Goal: Task Accomplishment & Management: Complete application form

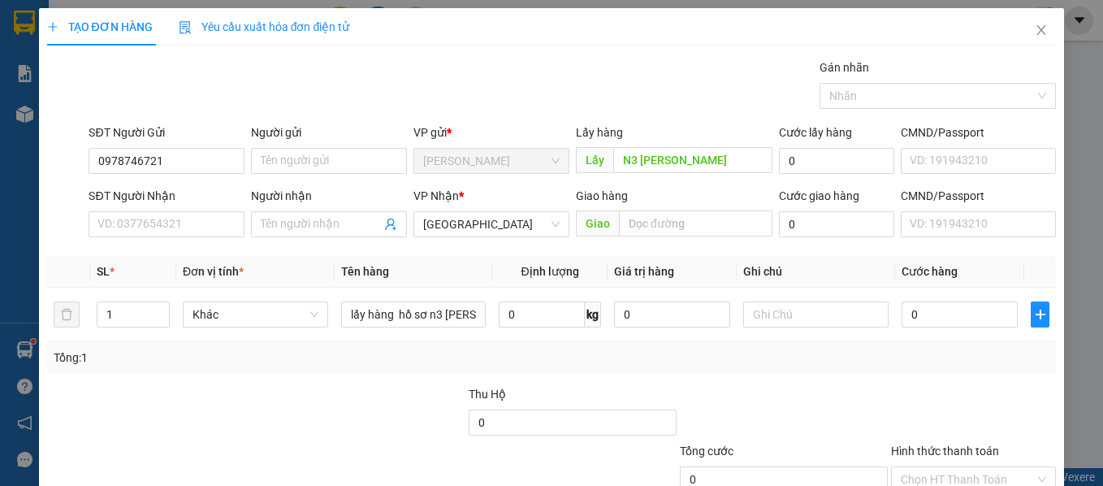
click at [214, 168] on input "0978746721" at bounding box center [166, 161] width 156 height 26
click at [213, 168] on input "0978746721" at bounding box center [166, 161] width 156 height 26
type input "0986492749"
click at [204, 223] on input "SĐT Người Nhận" at bounding box center [166, 224] width 156 height 26
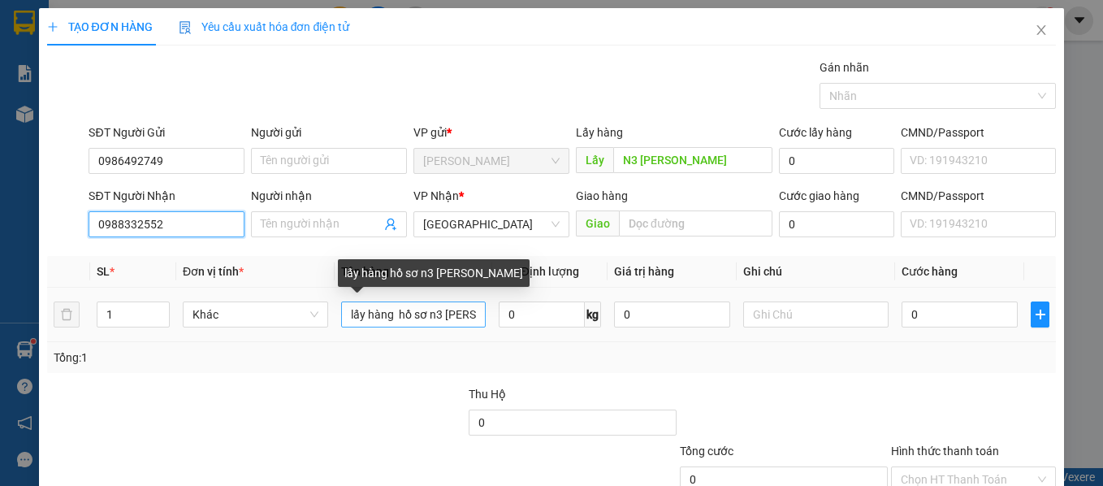
type input "0988332552"
drag, startPoint x: 395, startPoint y: 309, endPoint x: 230, endPoint y: 245, distance: 176.6
click at [201, 336] on tr "1 Khác lấy hàng hồ sơ n3 lương sơn 0 kg 0 0" at bounding box center [551, 314] width 1009 height 54
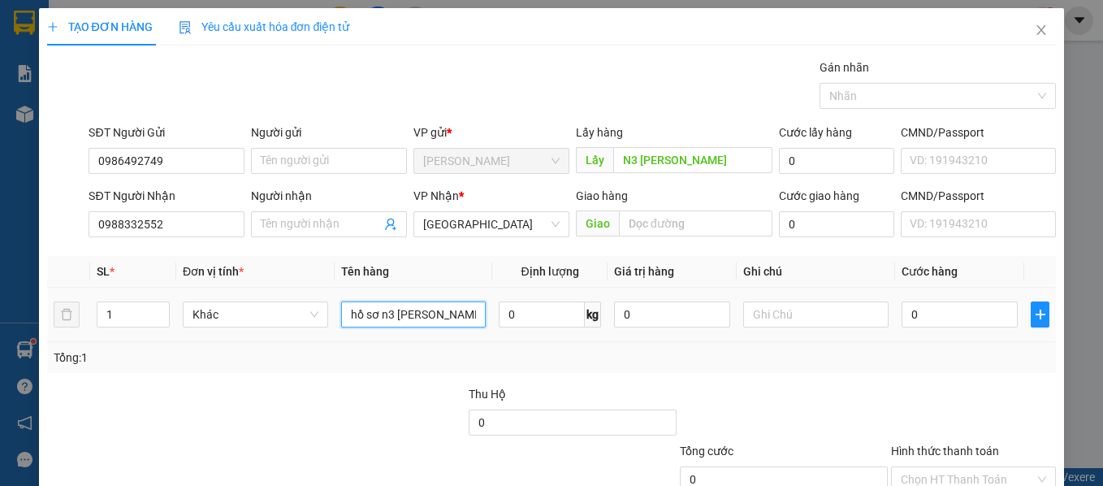
drag, startPoint x: 446, startPoint y: 313, endPoint x: 380, endPoint y: 333, distance: 68.8
click at [380, 333] on td "hồ sơ n3 [PERSON_NAME]" at bounding box center [413, 314] width 158 height 54
type input "hồ sơ"
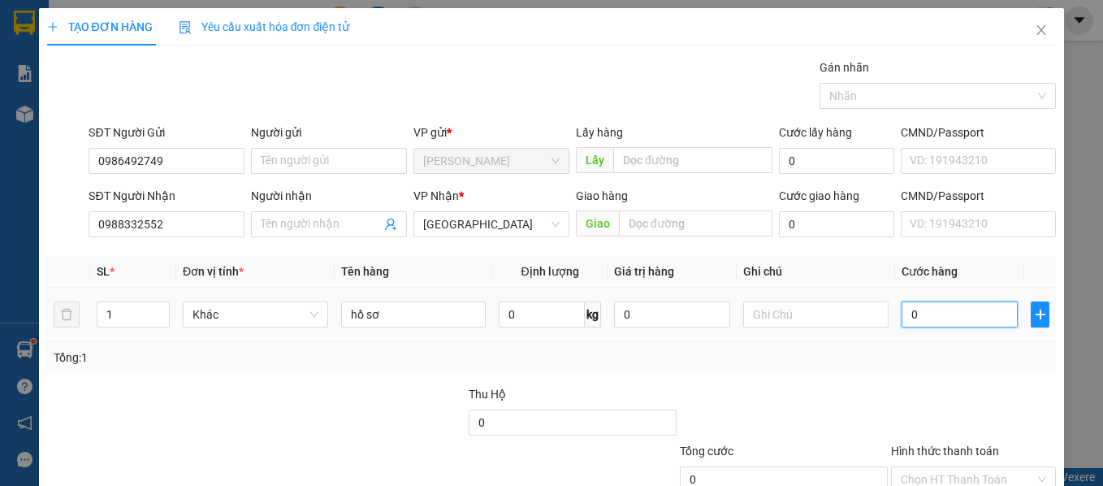
click at [943, 313] on input "0" at bounding box center [959, 314] width 116 height 26
type input "3"
type input "30"
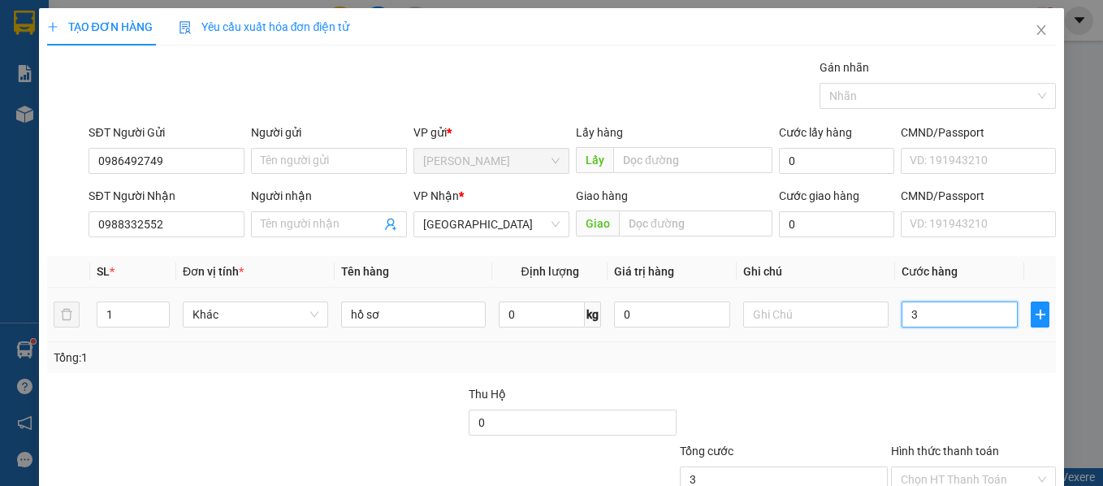
type input "30"
type input "30.000"
click at [1017, 402] on div at bounding box center [973, 413] width 169 height 57
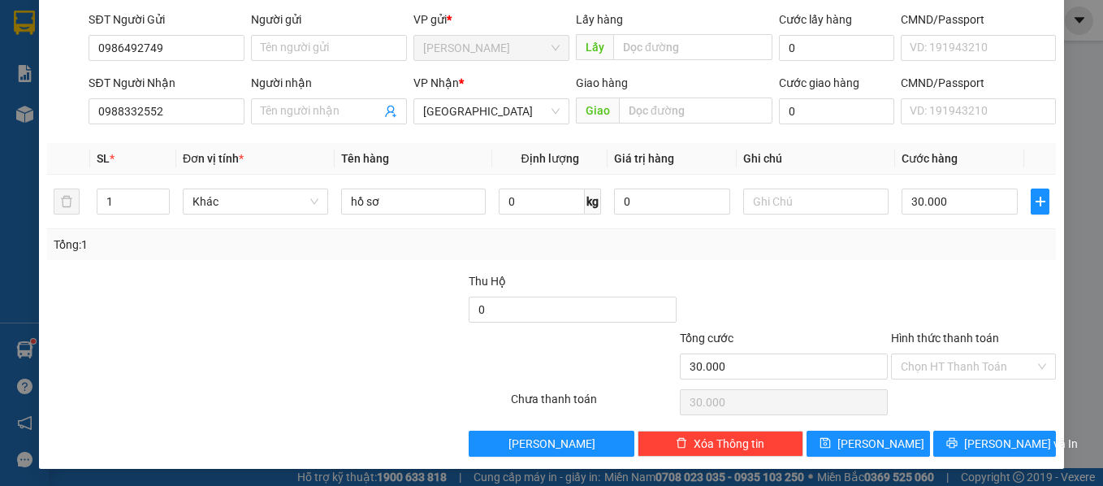
scroll to position [115, 0]
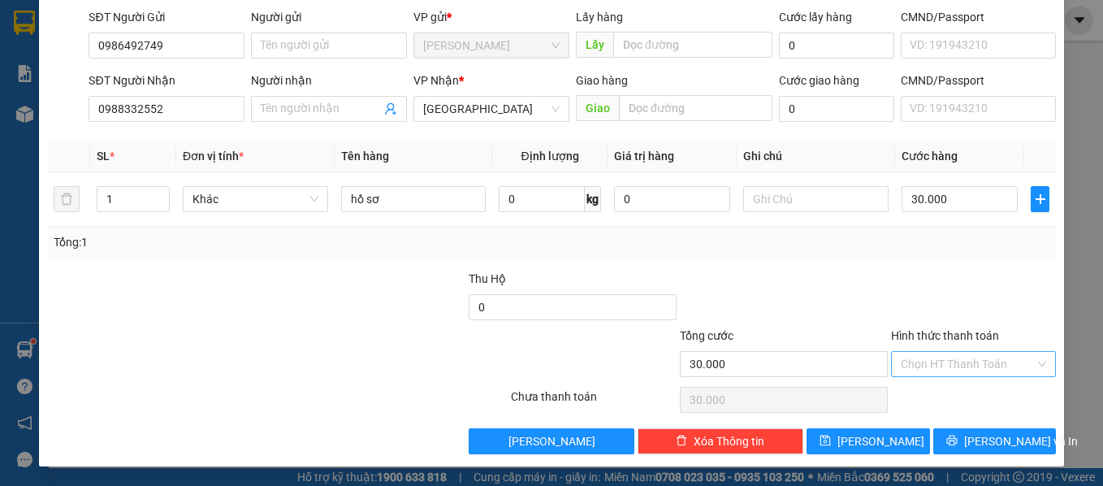
click at [974, 352] on input "Hình thức thanh toán" at bounding box center [967, 364] width 135 height 24
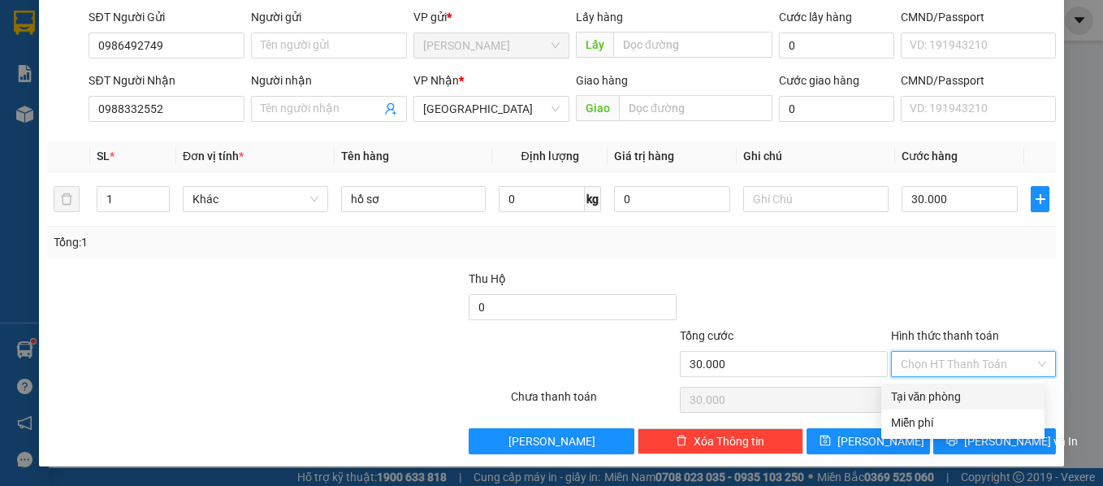
click at [956, 395] on div "Tại văn phòng" at bounding box center [963, 396] width 144 height 18
type input "0"
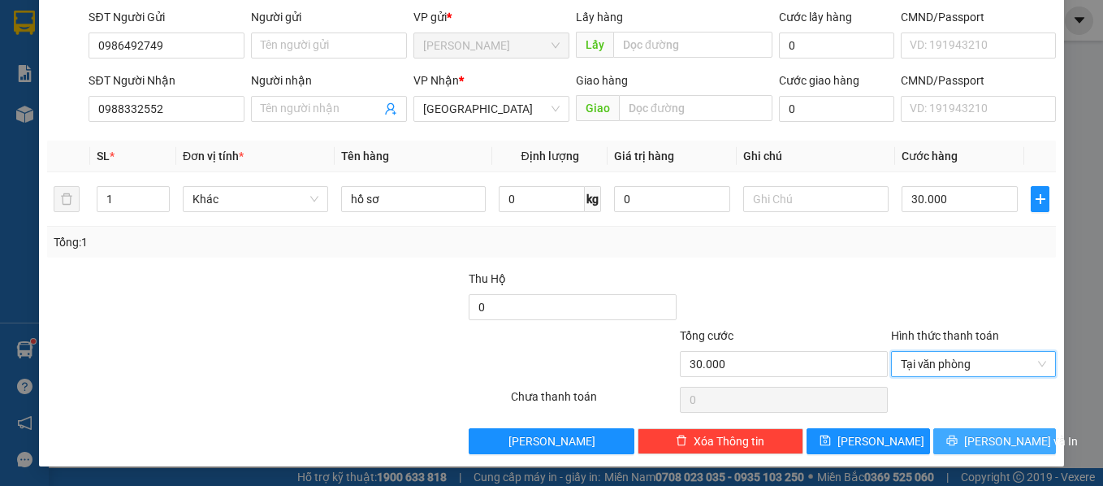
drag, startPoint x: 992, startPoint y: 443, endPoint x: 971, endPoint y: 364, distance: 82.3
click at [991, 443] on span "[PERSON_NAME] và In" at bounding box center [1021, 441] width 114 height 18
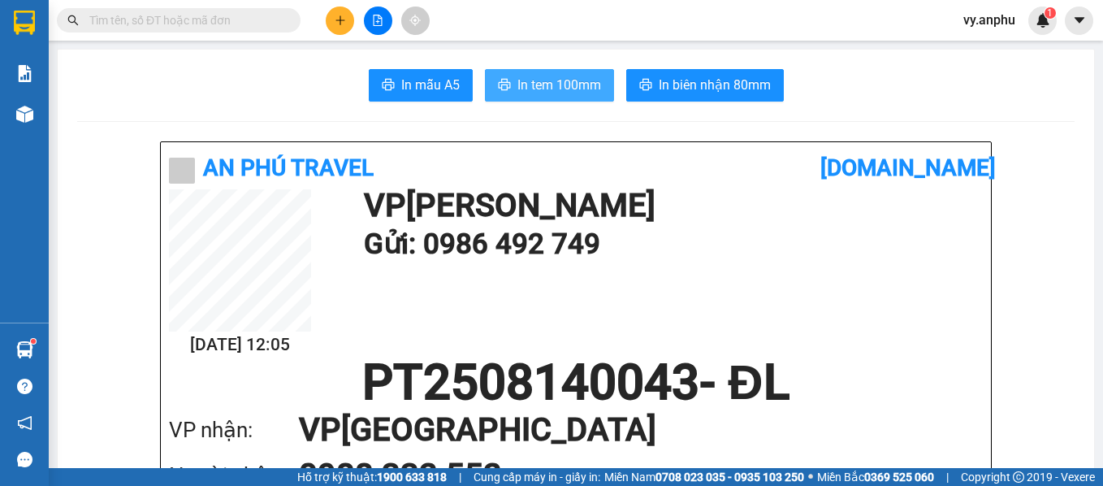
click at [542, 71] on button "In tem 100mm" at bounding box center [549, 85] width 129 height 32
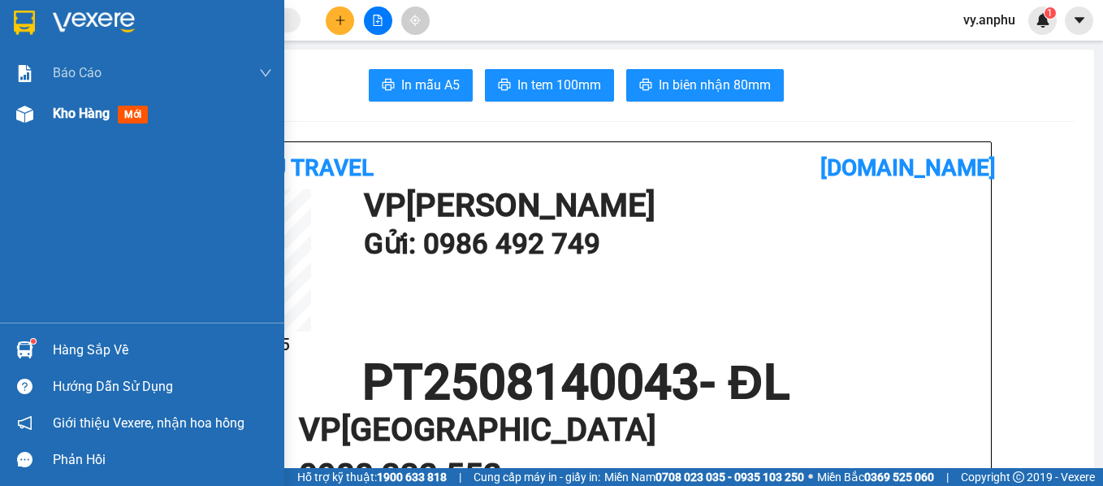
click at [42, 105] on div "Kho hàng mới" at bounding box center [142, 113] width 284 height 41
